Goal: Navigation & Orientation: Find specific page/section

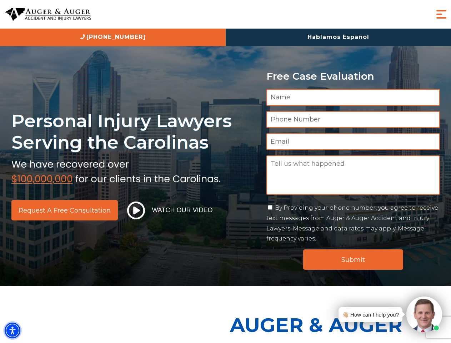
click at [12, 330] on img "Accessibility Menu" at bounding box center [13, 330] width 16 height 16
